Goal: Task Accomplishment & Management: Use online tool/utility

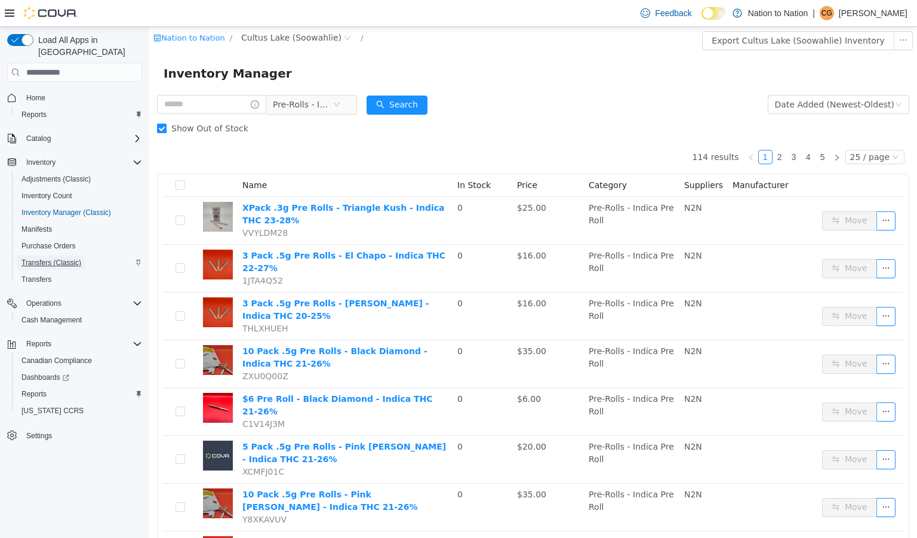
click at [55, 258] on span "Transfers (Classic)" at bounding box center [51, 263] width 60 height 10
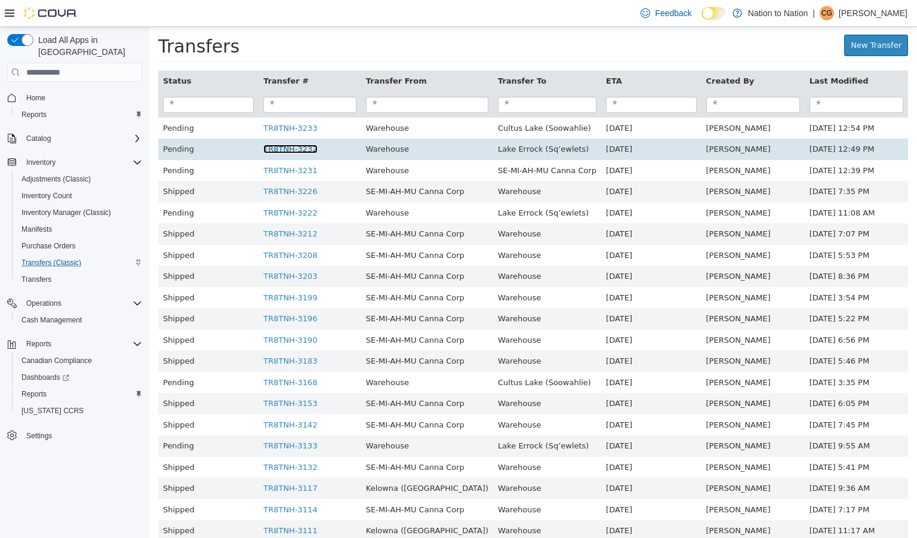
click at [279, 149] on link "TR8TNH-3232" at bounding box center [290, 149] width 54 height 9
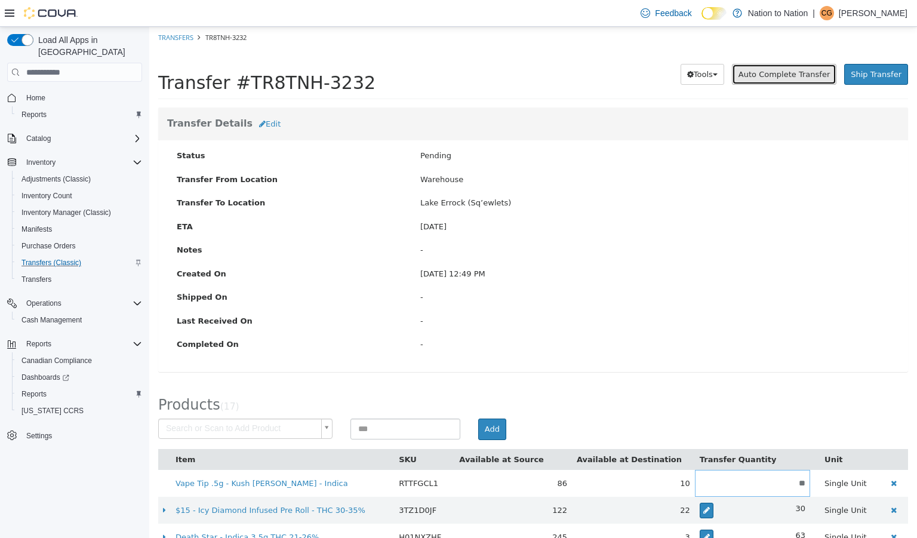
click at [787, 77] on span "Auto Complete Transfer" at bounding box center [784, 74] width 91 height 9
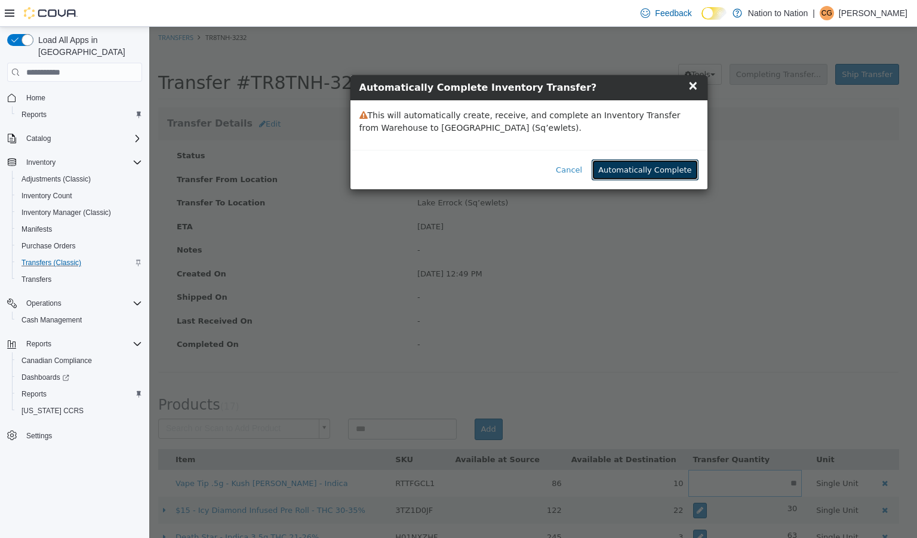
click at [659, 167] on button "Automatically Complete" at bounding box center [645, 169] width 106 height 21
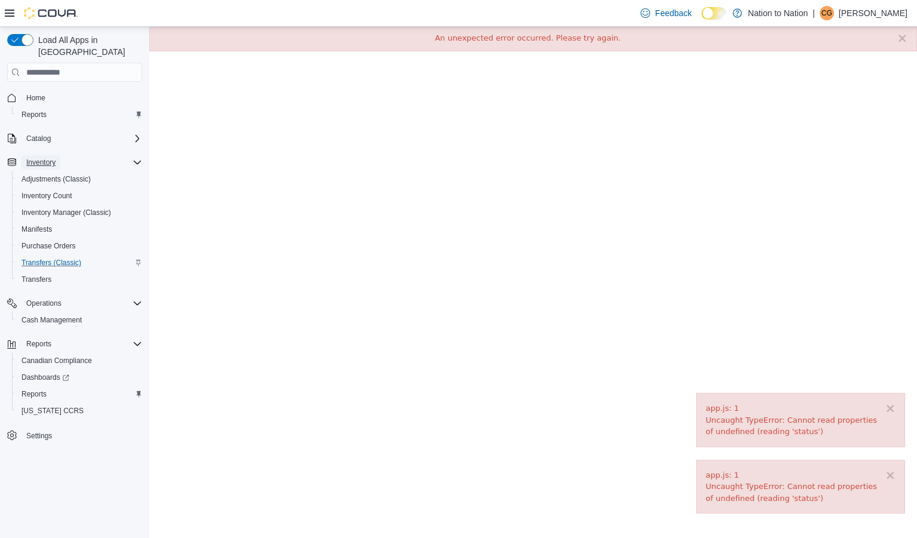
click at [53, 158] on span "Inventory" at bounding box center [40, 163] width 29 height 10
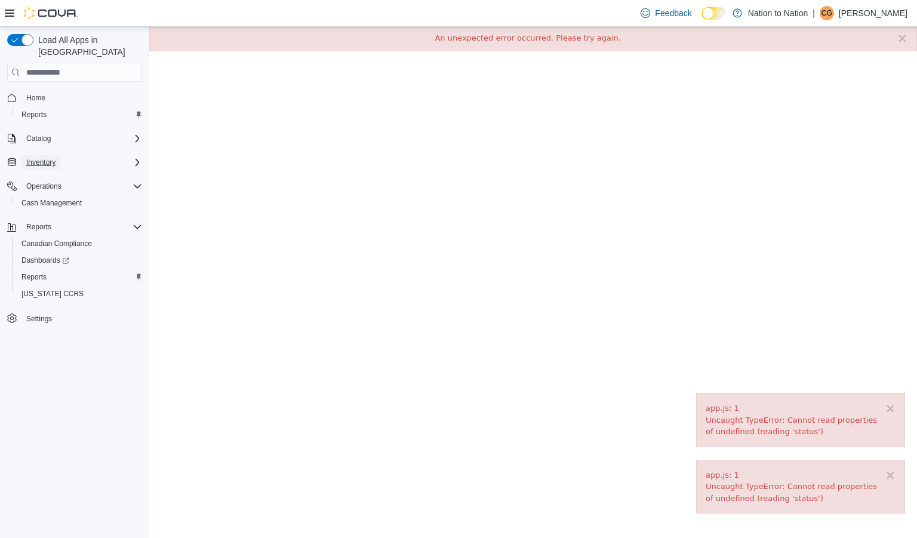
click at [53, 158] on span "Inventory" at bounding box center [40, 163] width 29 height 10
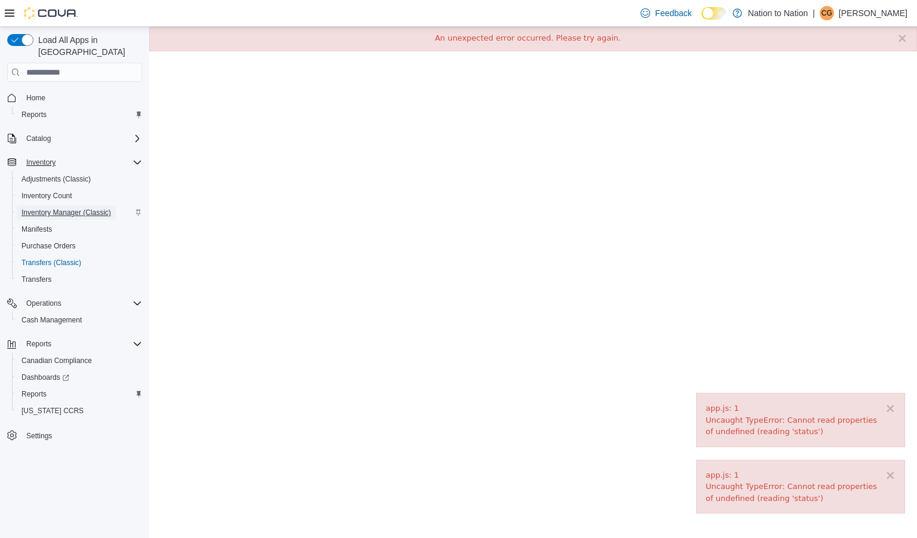
click at [53, 205] on span "Inventory Manager (Classic)" at bounding box center [66, 212] width 90 height 14
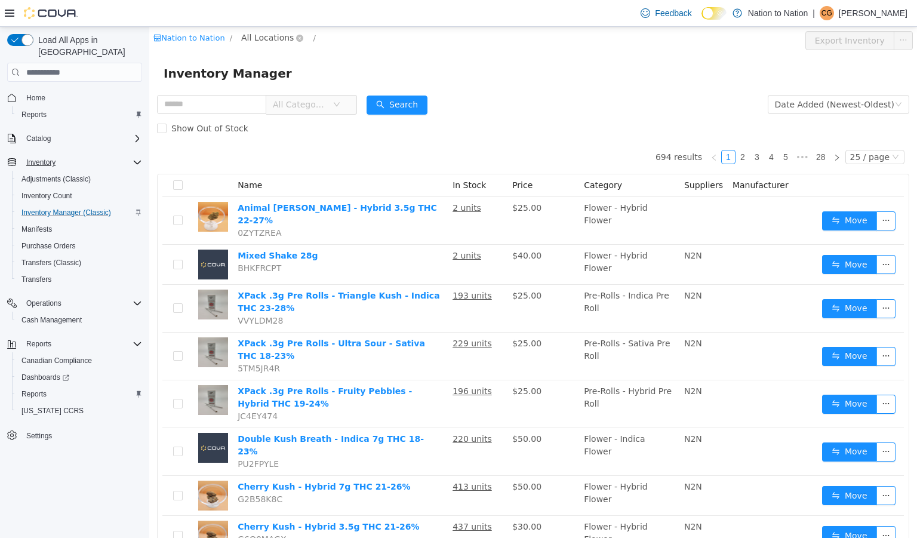
click at [264, 36] on span "All Locations" at bounding box center [267, 37] width 53 height 13
click at [564, 81] on div "Inventory Manager" at bounding box center [533, 73] width 739 height 19
click at [316, 101] on span "All Categories" at bounding box center [300, 105] width 54 height 12
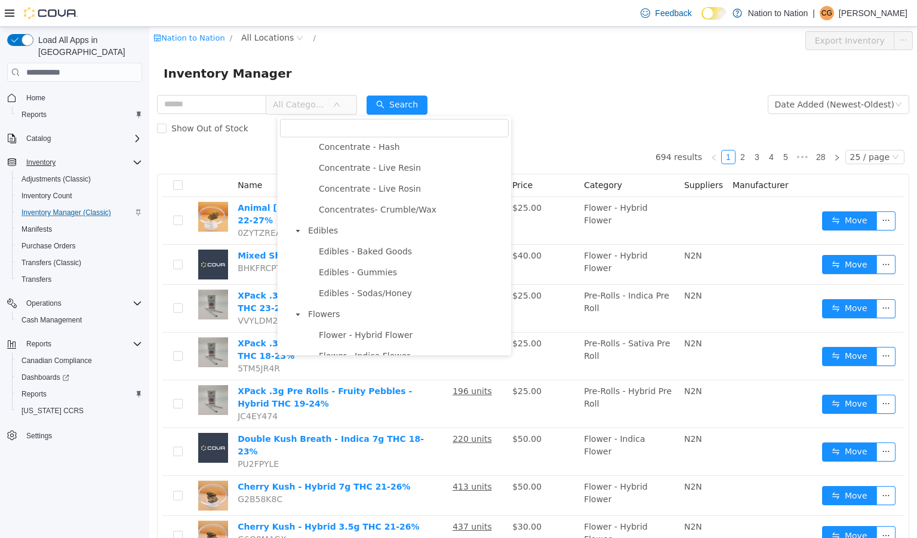
scroll to position [317, 0]
click at [371, 271] on span "Edibles - Gummies" at bounding box center [412, 272] width 193 height 16
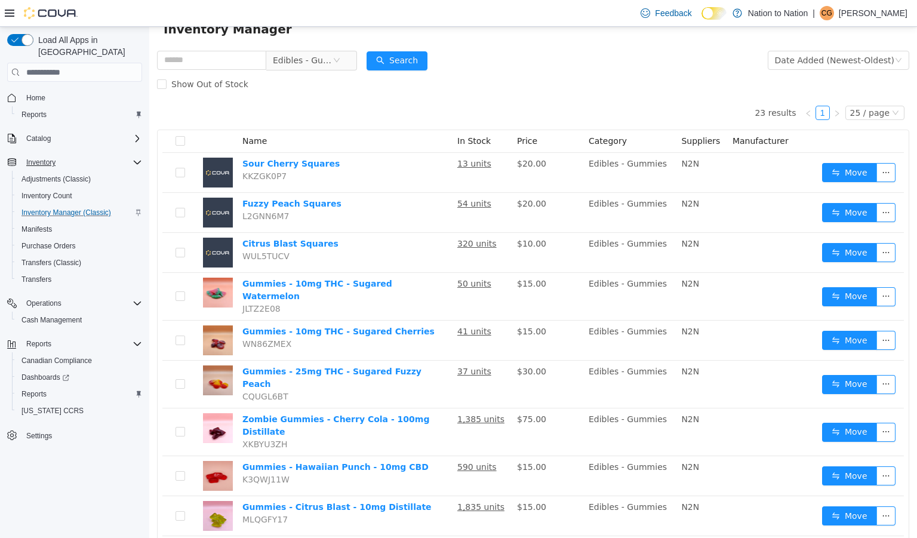
scroll to position [0, 0]
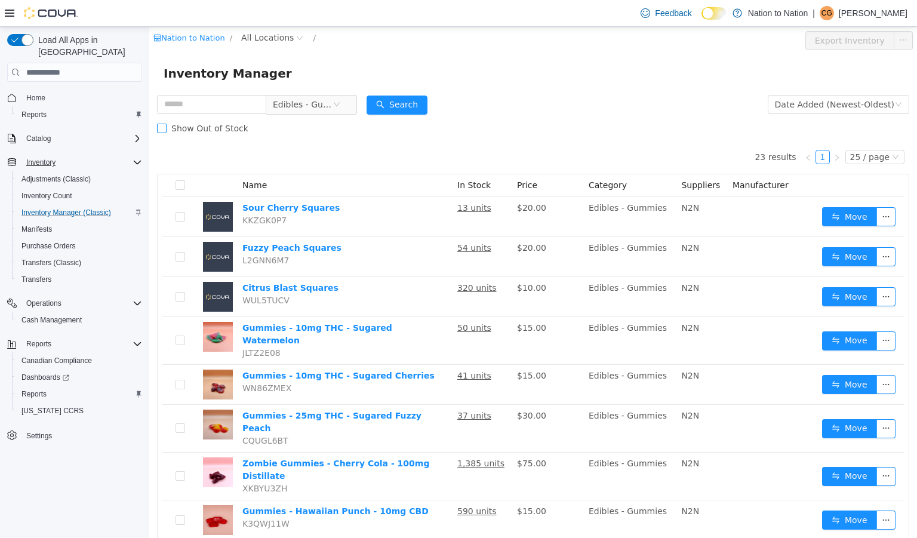
click at [210, 128] on span "Show Out of Stock" at bounding box center [210, 129] width 87 height 10
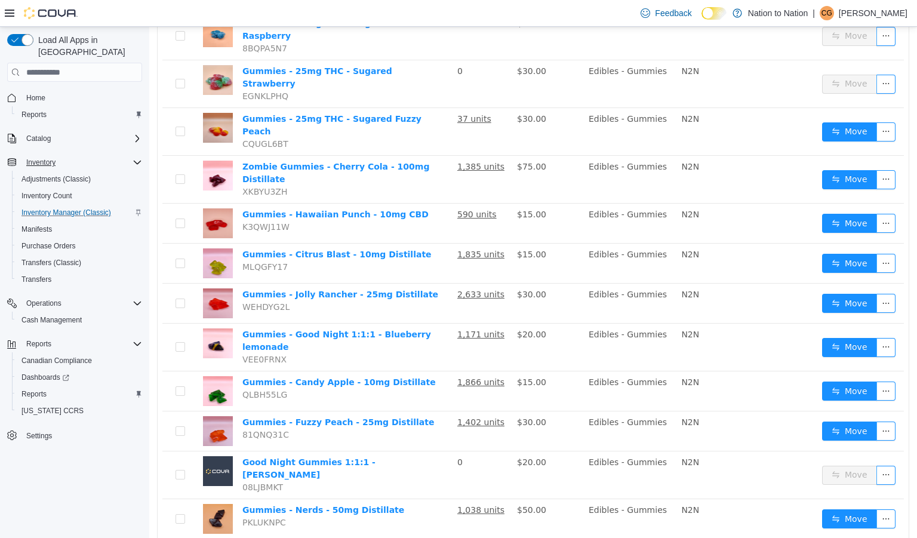
scroll to position [693, 0]
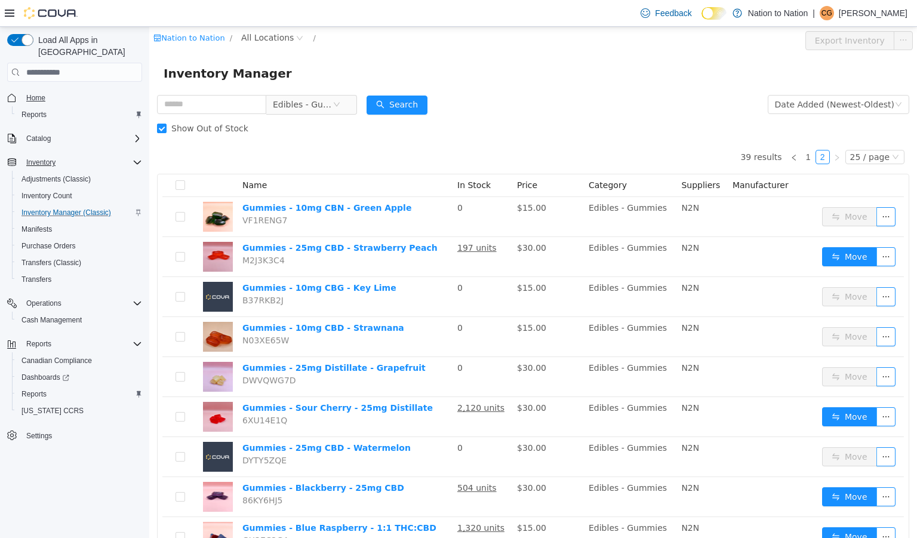
click at [33, 93] on span "Home" at bounding box center [35, 98] width 19 height 10
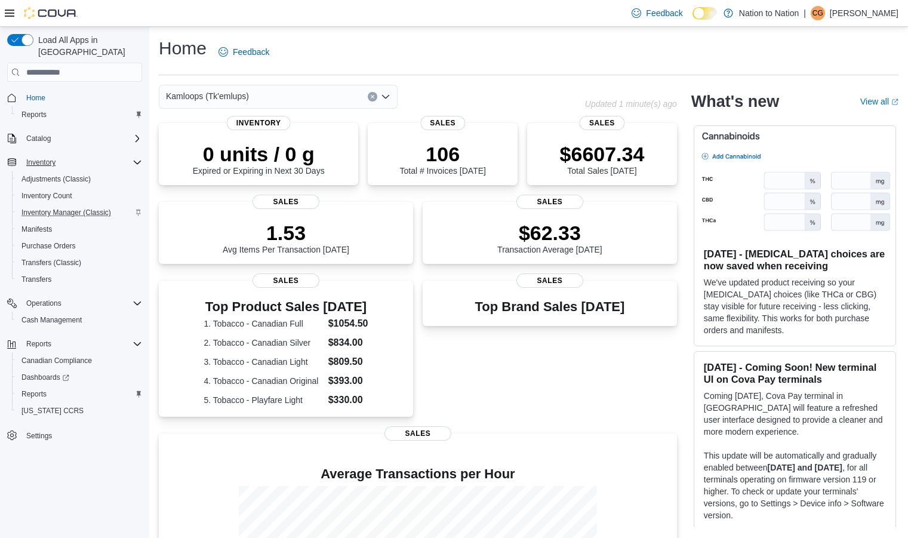
click at [387, 98] on icon "Open list of options" at bounding box center [385, 97] width 7 height 4
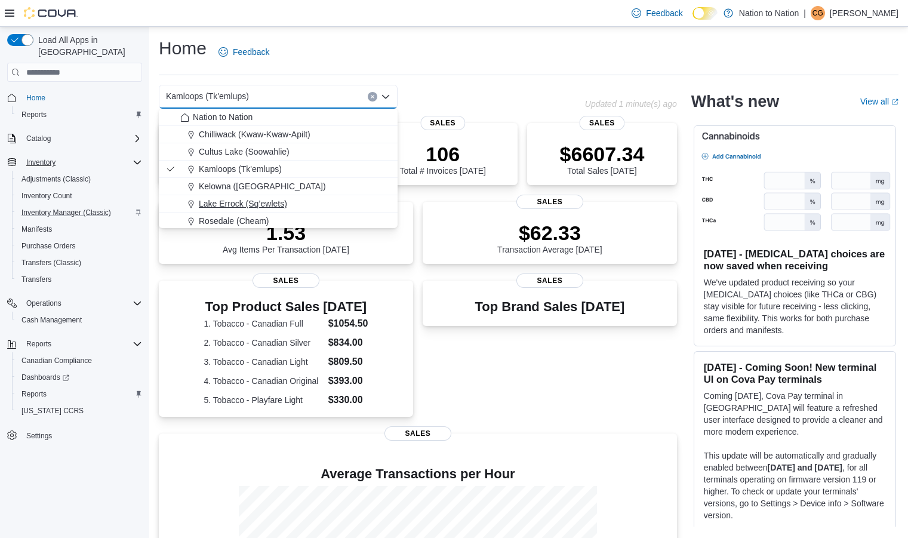
click at [236, 199] on span "Lake Errock (Sq’ewlets)" at bounding box center [243, 204] width 88 height 12
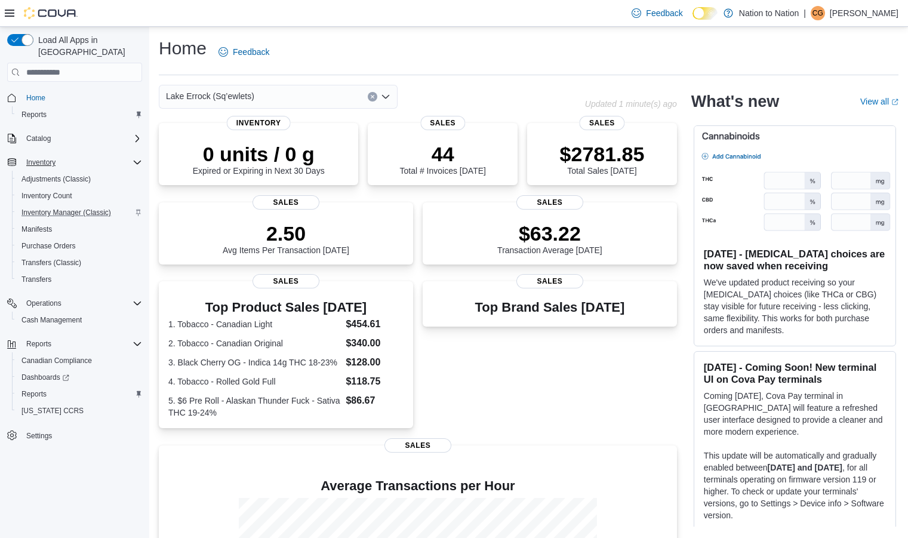
click at [322, 94] on div "Lake Errock (Sq’ewlets)" at bounding box center [278, 97] width 239 height 24
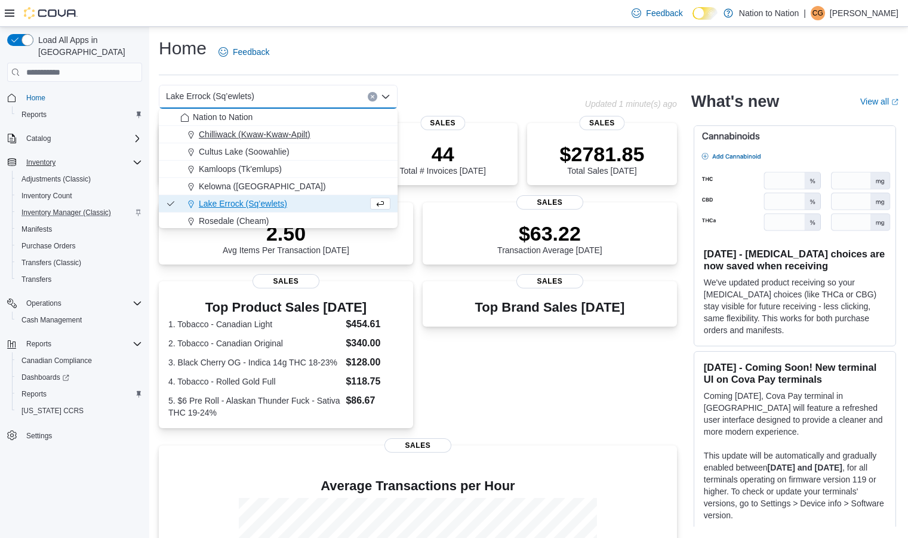
click at [287, 132] on span "Chilliwack (Kwaw-Kwaw-Apilt)" at bounding box center [255, 134] width 112 height 12
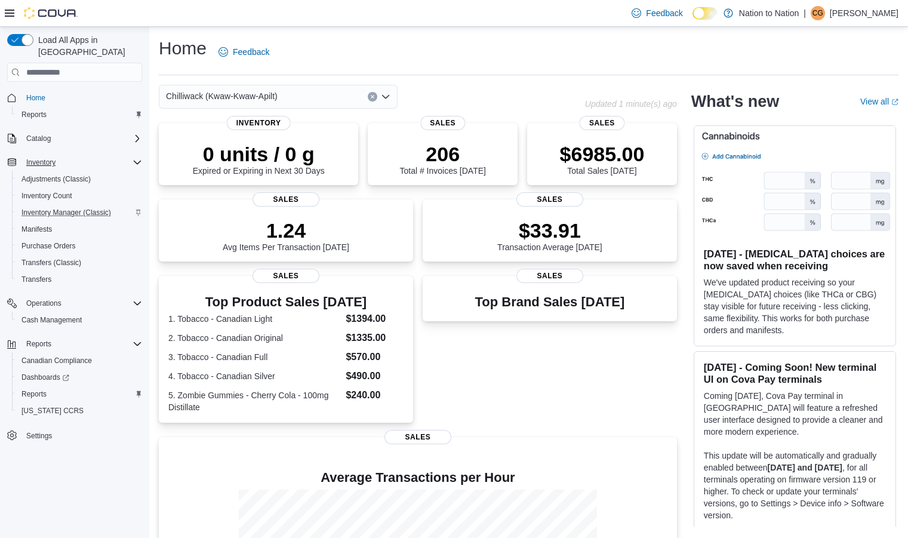
click at [385, 96] on icon "Open list of options" at bounding box center [386, 97] width 10 height 10
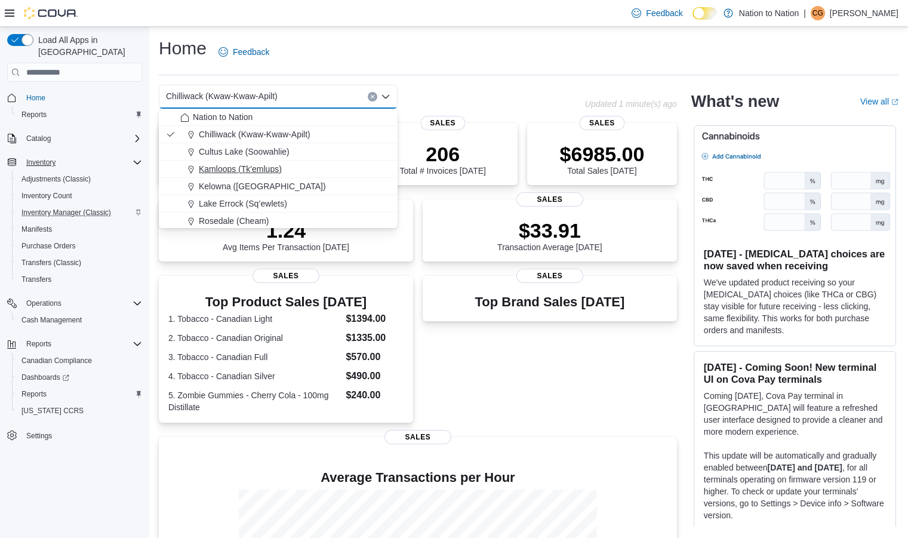
click at [254, 170] on span "Kamloops (Tk'emlups)" at bounding box center [240, 169] width 83 height 12
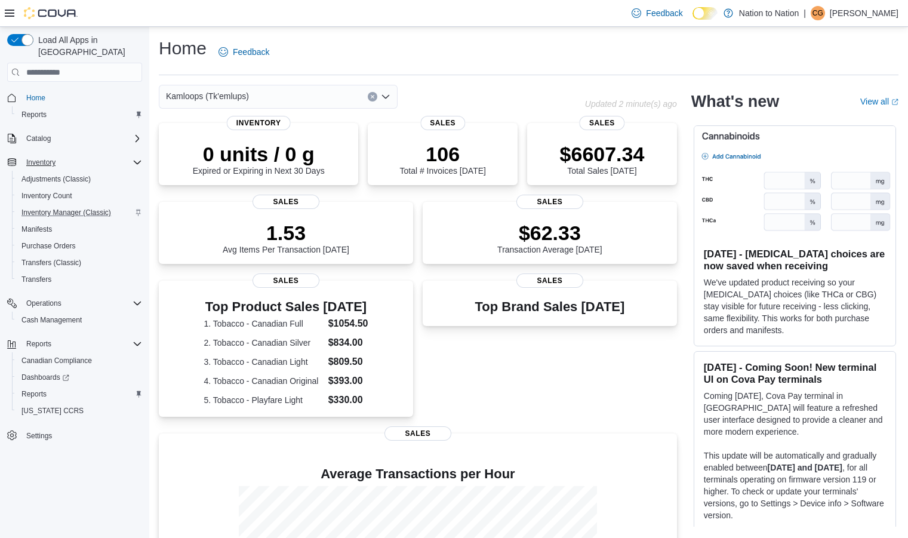
click at [339, 96] on div "Kamloops (Tk'emlups)" at bounding box center [278, 97] width 239 height 24
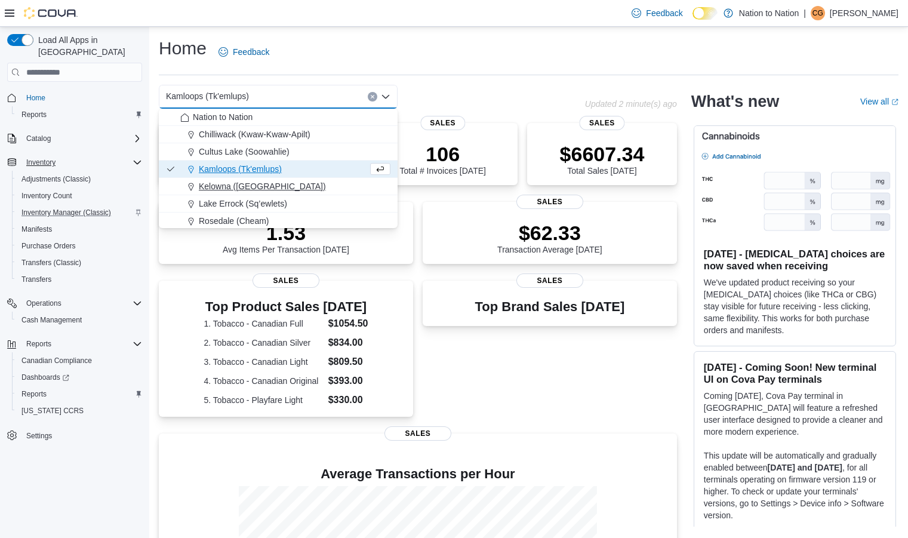
click at [256, 184] on span "Kelowna ([GEOGRAPHIC_DATA])" at bounding box center [262, 186] width 127 height 12
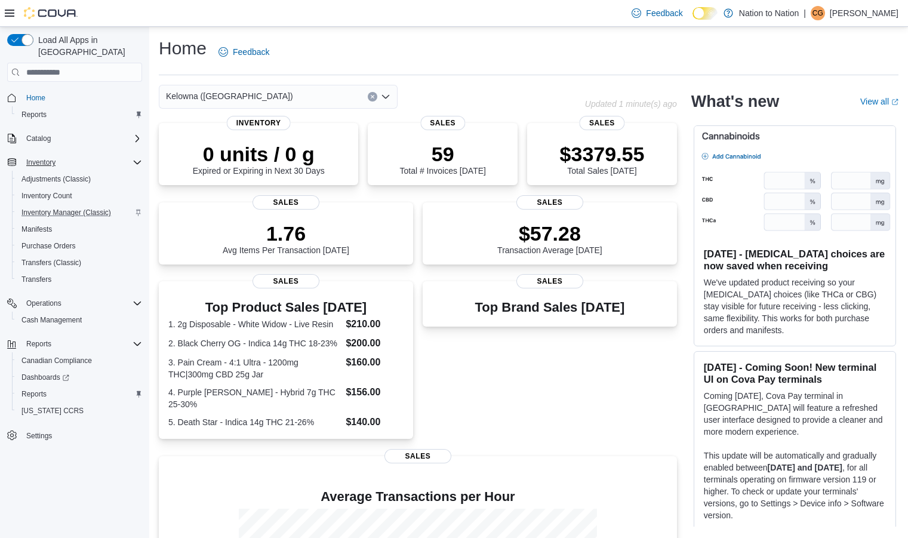
click at [319, 99] on div "Kelowna ([GEOGRAPHIC_DATA])" at bounding box center [278, 97] width 239 height 24
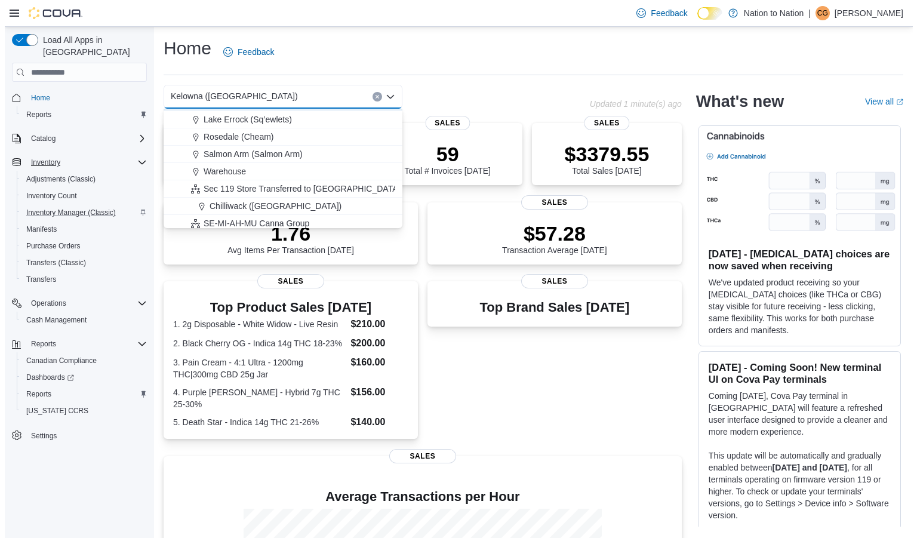
scroll to position [106, 0]
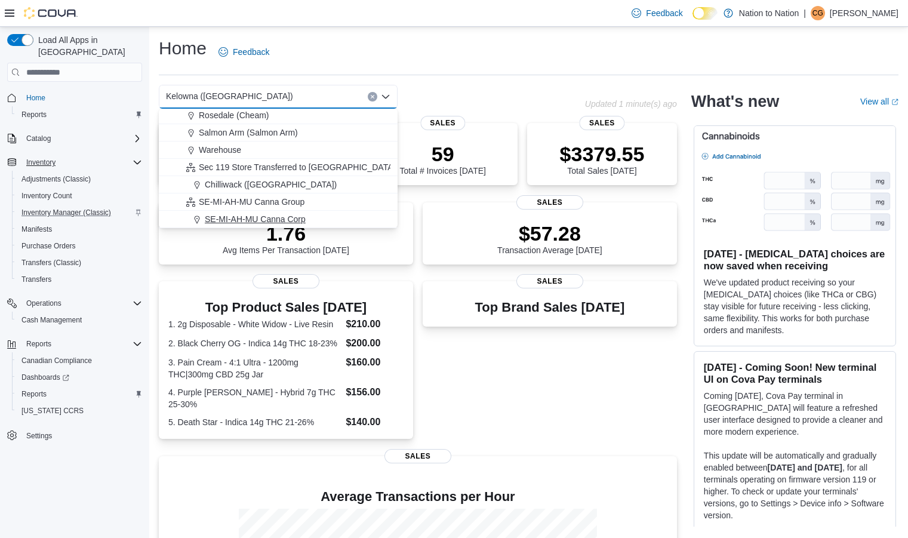
click at [257, 219] on span "SE-MI-AH-MU Canna Corp" at bounding box center [255, 219] width 101 height 12
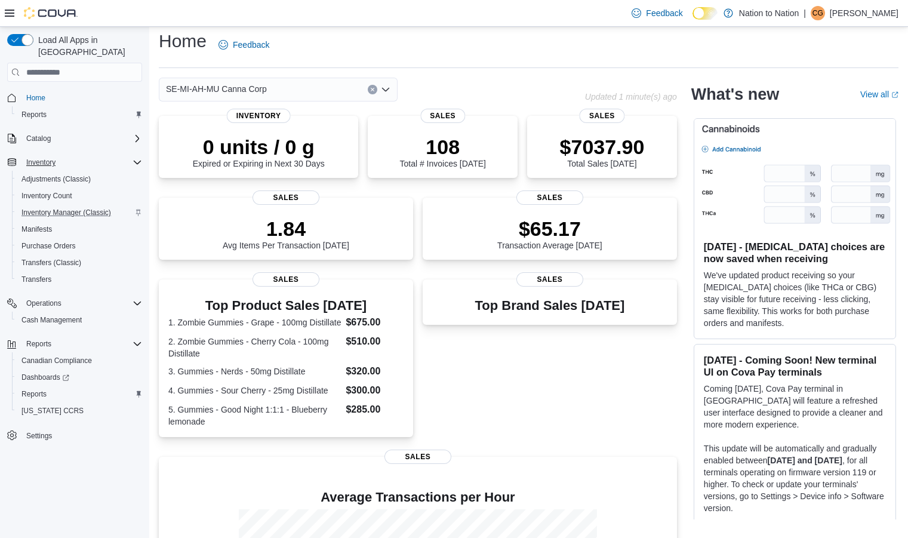
scroll to position [0, 0]
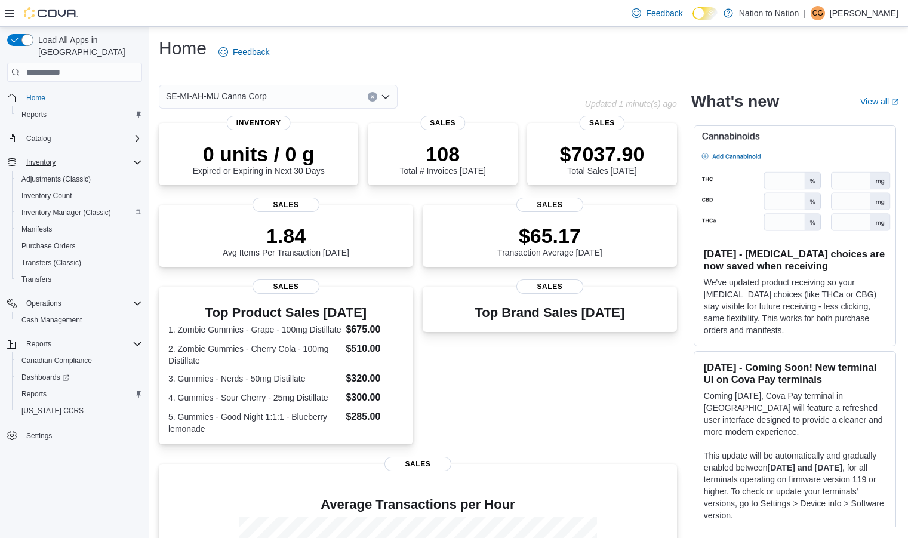
click at [305, 91] on div "SE-MI-AH-MU Canna Corp" at bounding box center [278, 97] width 239 height 24
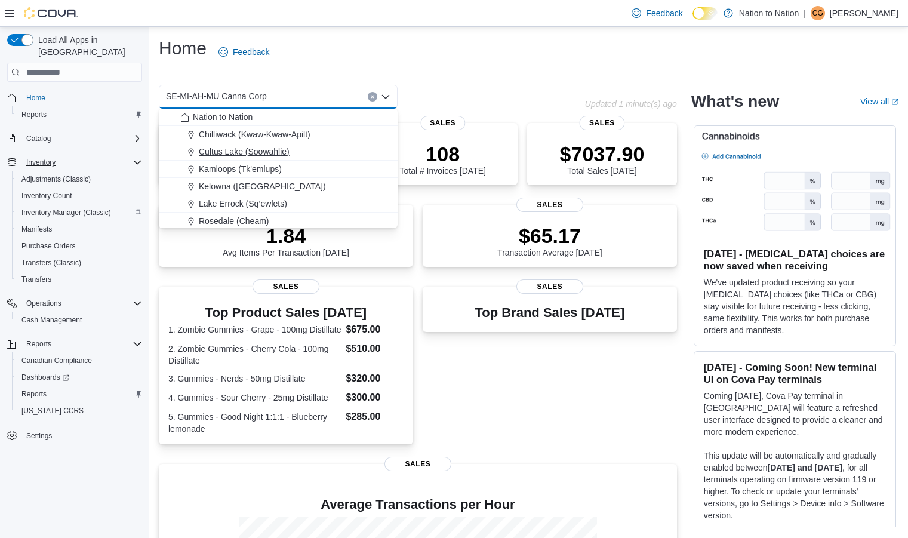
click at [246, 150] on span "Cultus Lake (Soowahlie)" at bounding box center [244, 152] width 91 height 12
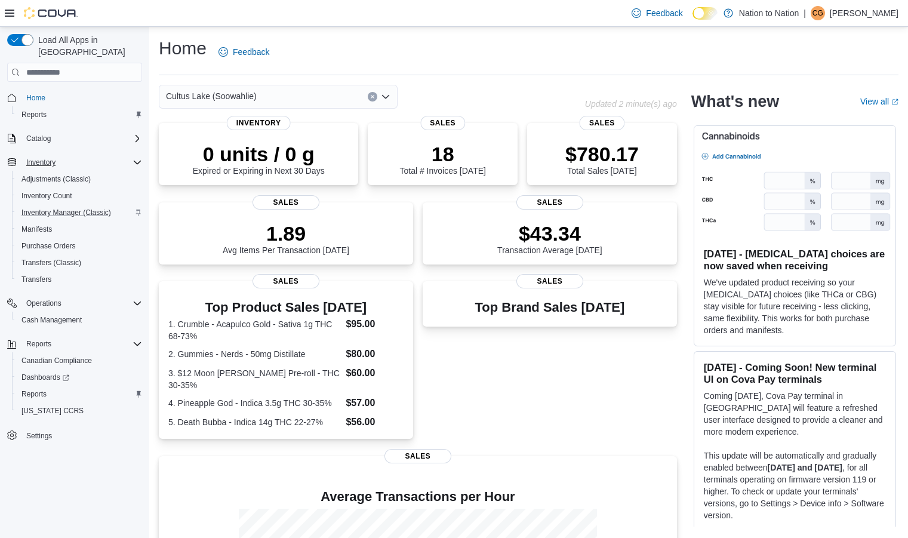
click at [320, 97] on div "Cultus Lake (Soowahlie)" at bounding box center [278, 97] width 239 height 24
click at [557, 50] on div "Home Feedback" at bounding box center [529, 51] width 740 height 31
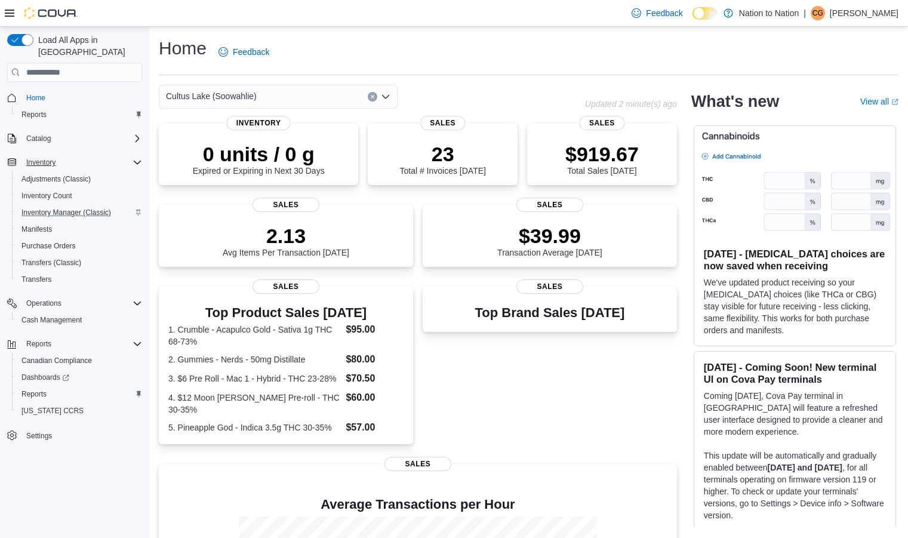
click at [324, 96] on div "Cultus Lake (Soowahlie)" at bounding box center [278, 97] width 239 height 24
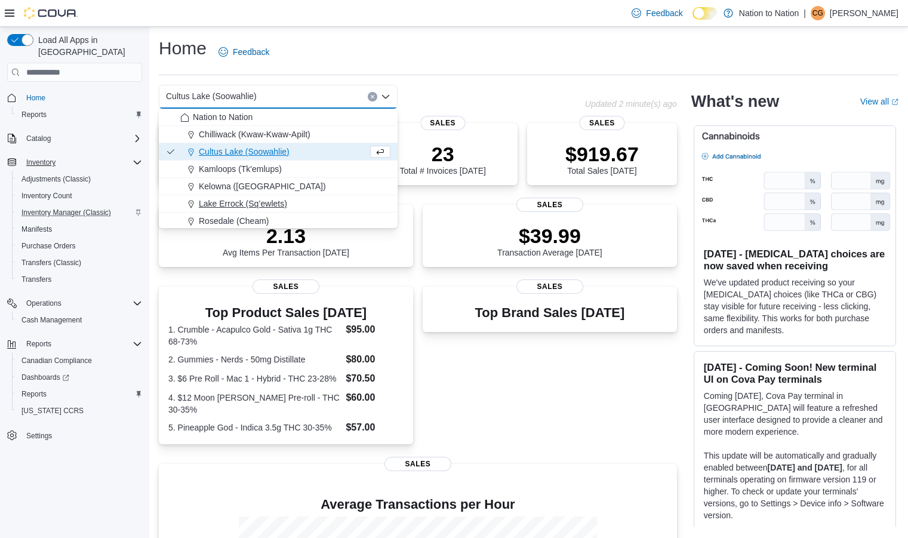
click at [299, 202] on div "Lake Errock (Sq’ewlets)" at bounding box center [285, 204] width 210 height 12
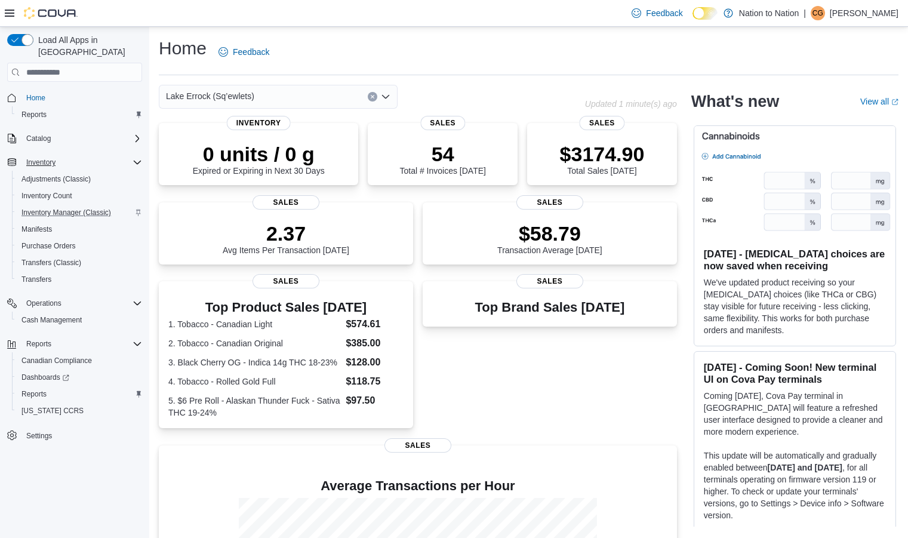
click at [323, 92] on div "Lake Errock (Sq’ewlets)" at bounding box center [278, 97] width 239 height 24
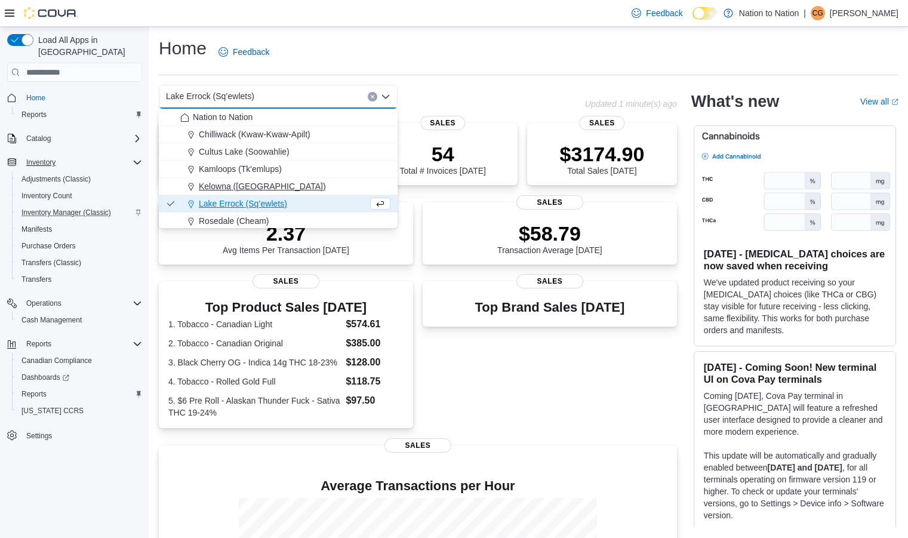
click at [256, 182] on span "Kelowna ([GEOGRAPHIC_DATA])" at bounding box center [262, 186] width 127 height 12
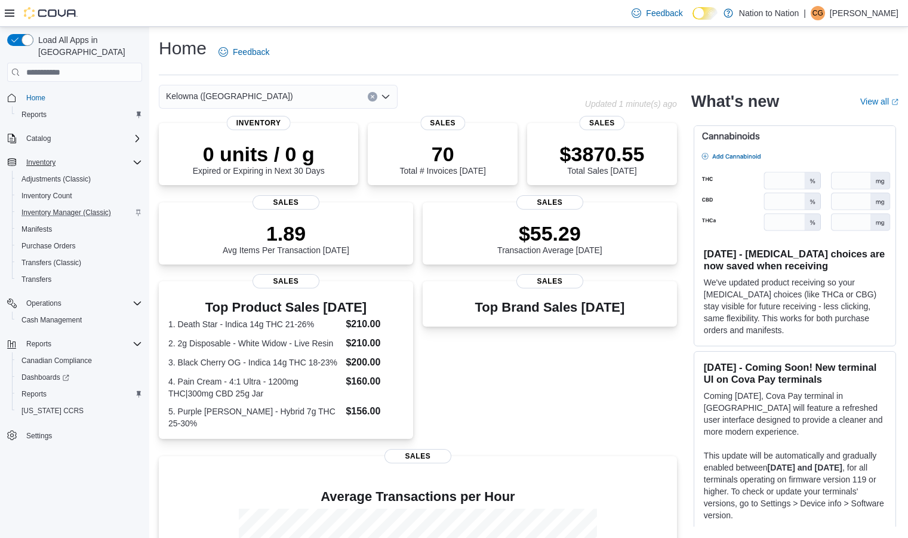
click at [327, 94] on div "Kelowna ([GEOGRAPHIC_DATA])" at bounding box center [278, 97] width 239 height 24
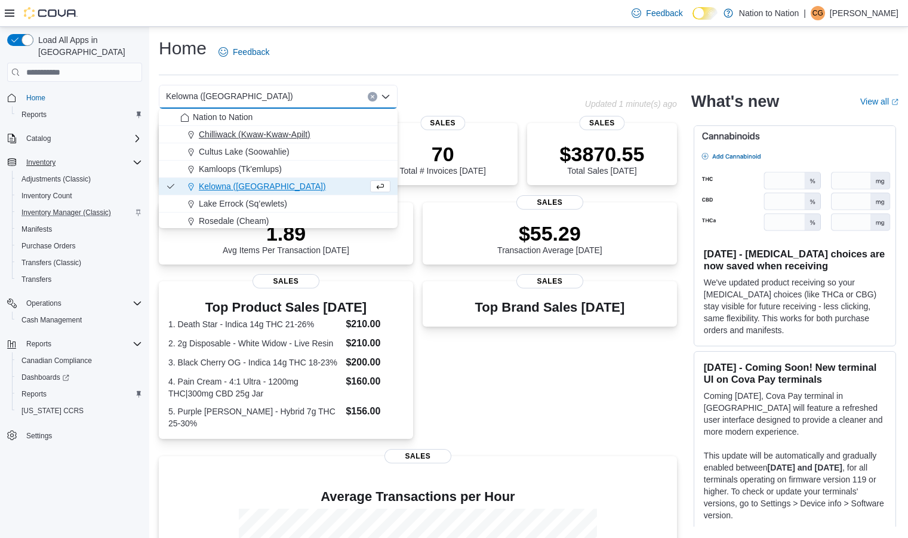
click at [279, 136] on span "Chilliwack (Kwaw-Kwaw-Apilt)" at bounding box center [255, 134] width 112 height 12
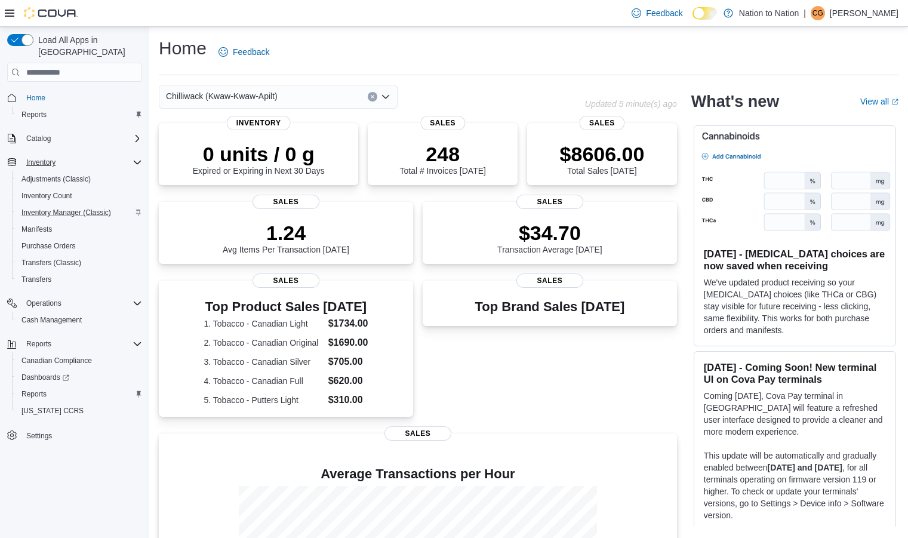
click at [373, 96] on icon "Clear input" at bounding box center [372, 97] width 3 height 3
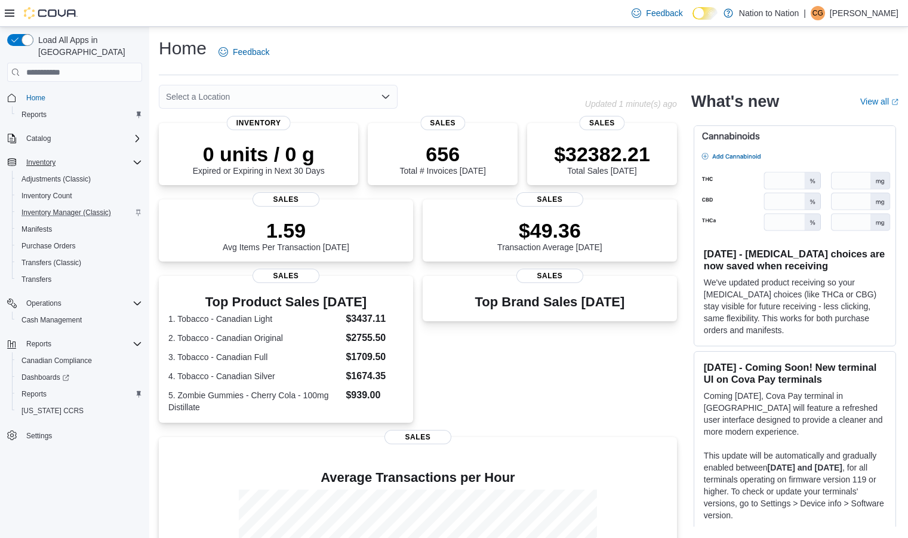
click at [317, 101] on div "Select a Location" at bounding box center [278, 97] width 239 height 24
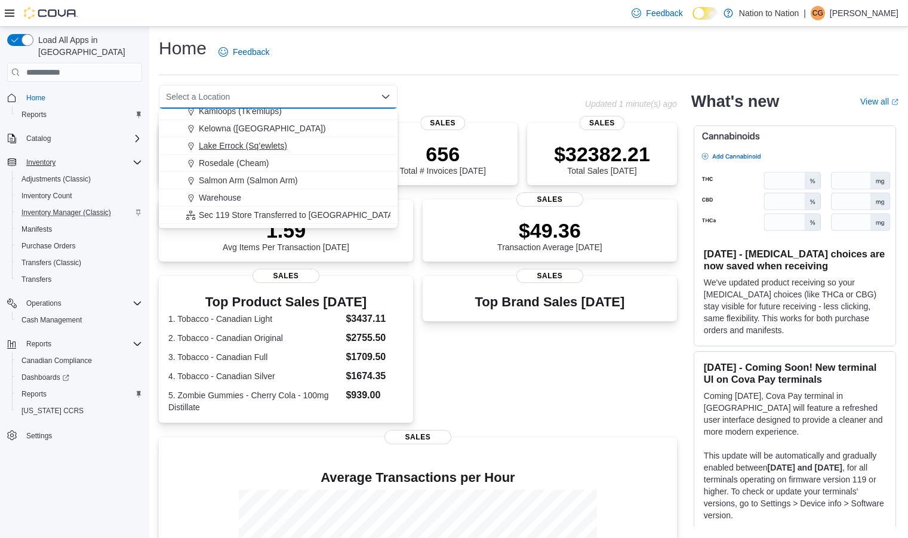
scroll to position [59, 0]
click at [218, 198] on span "Warehouse" at bounding box center [220, 197] width 42 height 12
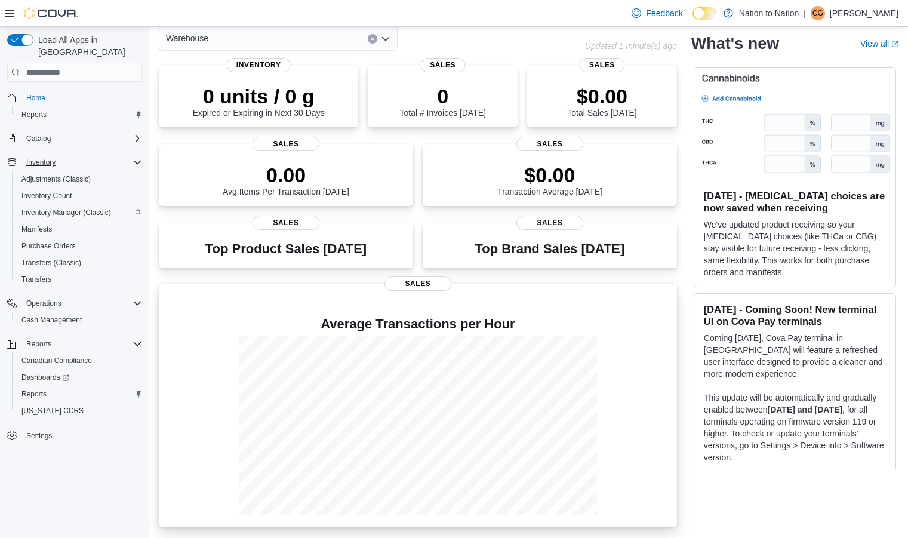
scroll to position [0, 0]
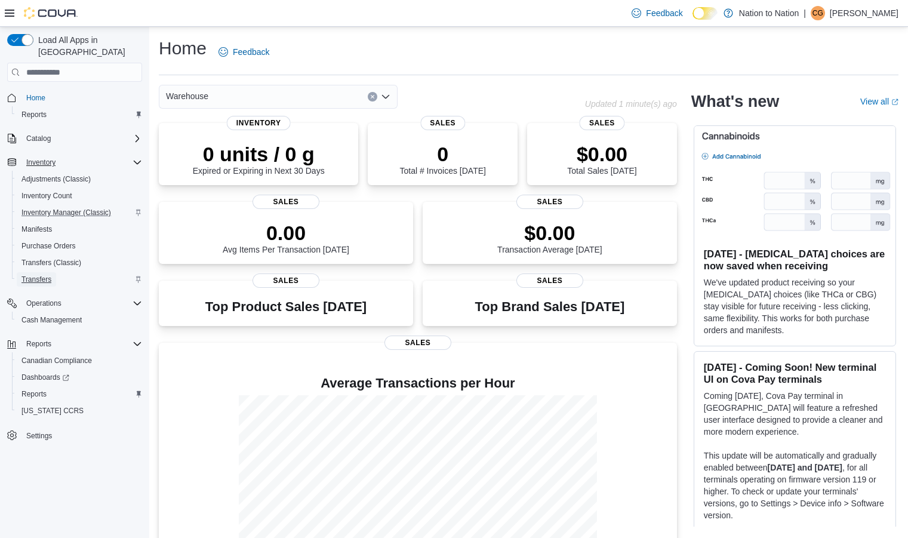
click at [33, 275] on span "Transfers" at bounding box center [36, 280] width 30 height 10
